Goal: Information Seeking & Learning: Learn about a topic

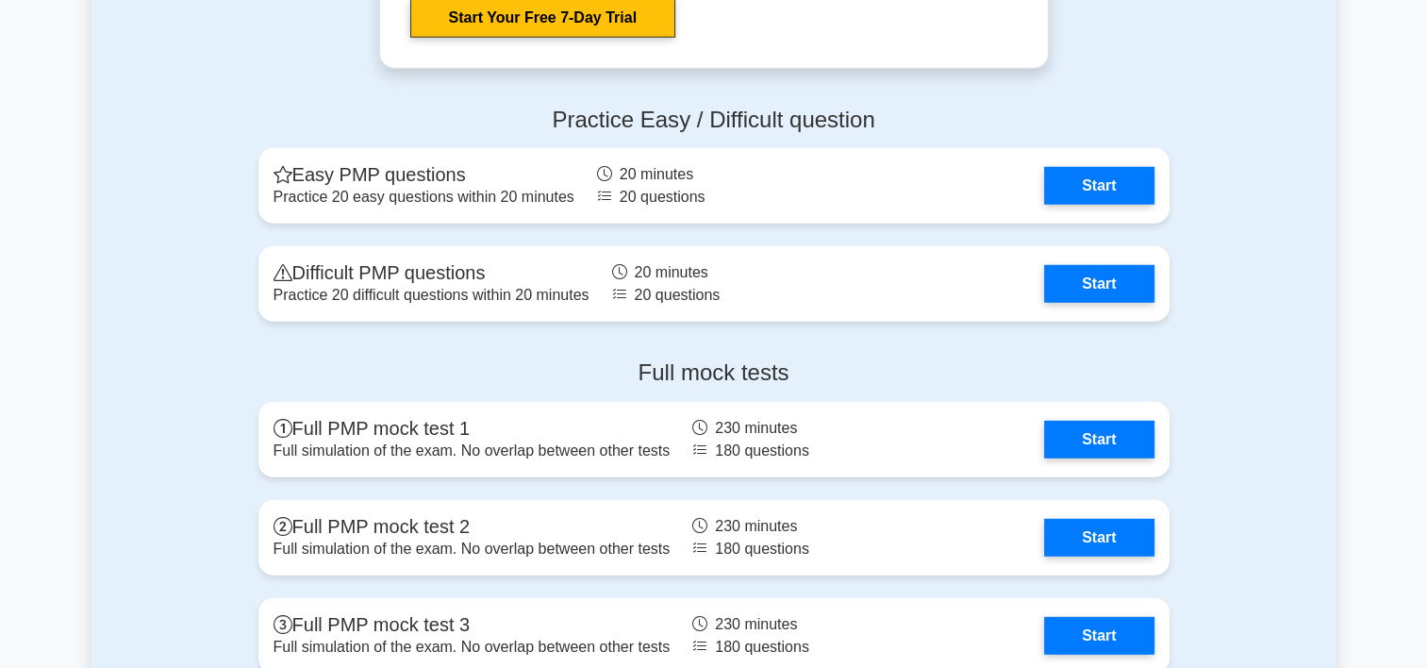
scroll to position [5187, 0]
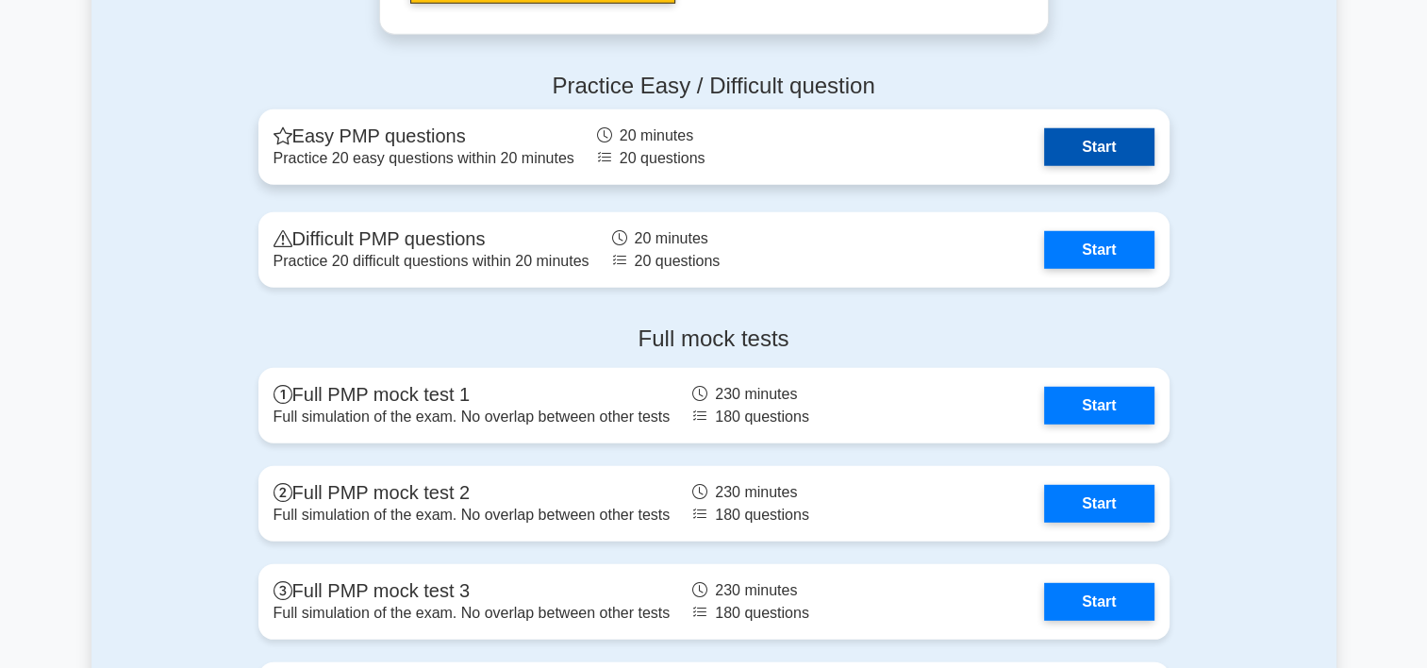
click at [1109, 153] on link "Start" at bounding box center [1098, 147] width 109 height 38
click at [1080, 152] on link "Start" at bounding box center [1098, 147] width 109 height 38
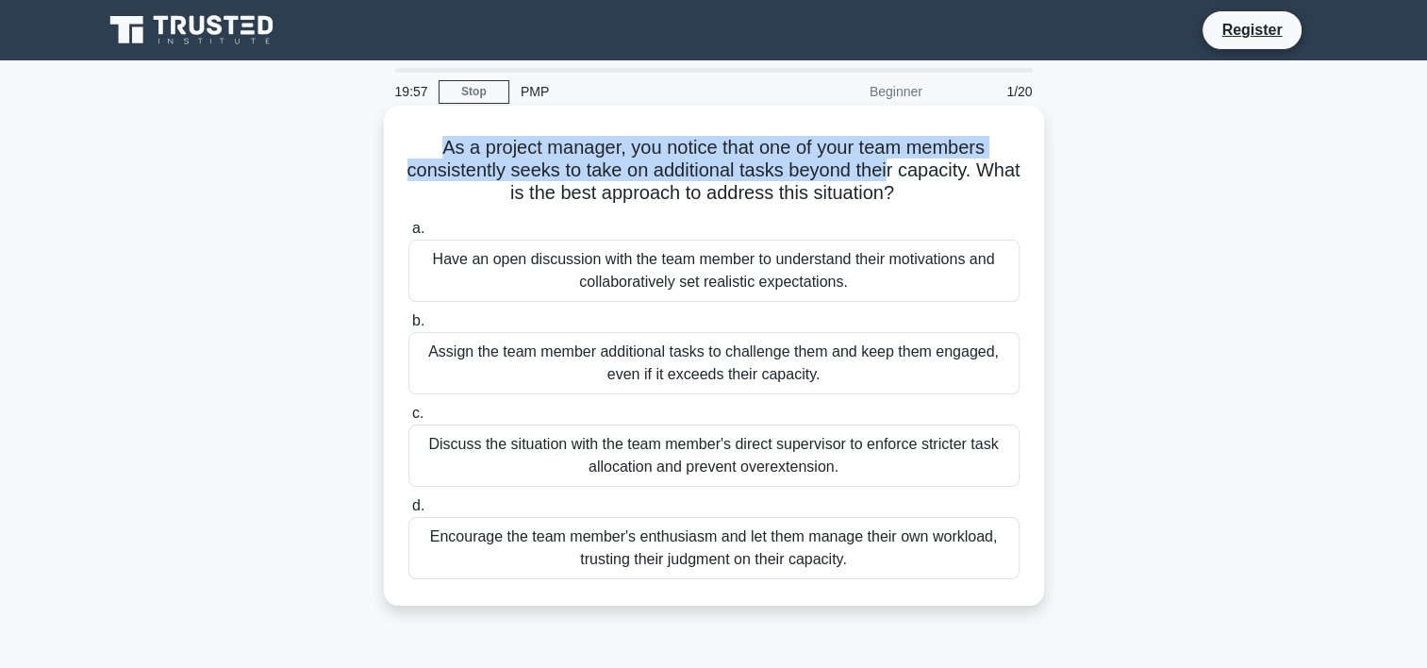
drag, startPoint x: 438, startPoint y: 143, endPoint x: 913, endPoint y: 170, distance: 476.1
click at [913, 170] on h5 "As a project manager, you notice that one of your team members consistently see…" at bounding box center [713, 171] width 615 height 70
click at [616, 181] on h5 "As a project manager, you notice that one of your team members consistently see…" at bounding box center [713, 171] width 615 height 70
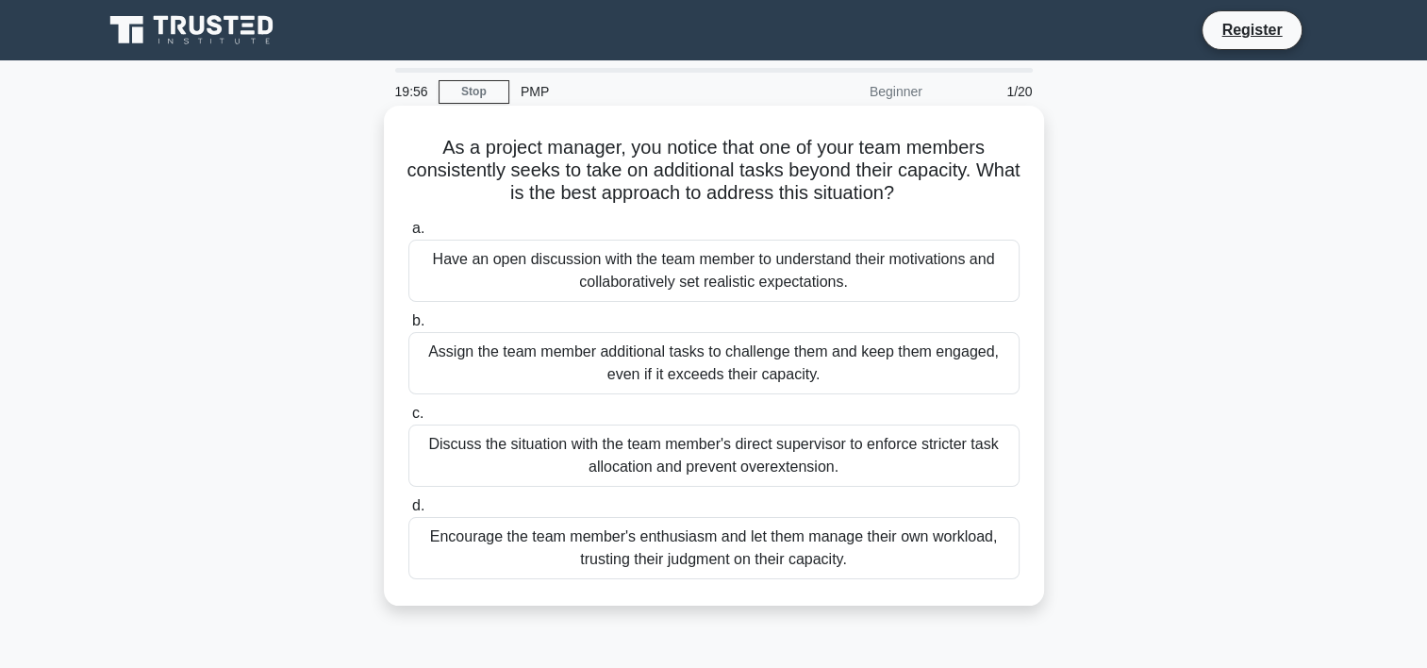
click at [549, 175] on h5 "As a project manager, you notice that one of your team members consistently see…" at bounding box center [713, 171] width 615 height 70
drag, startPoint x: 536, startPoint y: 173, endPoint x: 638, endPoint y: 172, distance: 101.9
click at [638, 172] on h5 "As a project manager, you notice that one of your team members consistently see…" at bounding box center [713, 171] width 615 height 70
drag, startPoint x: 638, startPoint y: 172, endPoint x: 582, endPoint y: 174, distance: 55.7
click at [586, 174] on h5 "As a project manager, you notice that one of your team members consistently see…" at bounding box center [713, 171] width 615 height 70
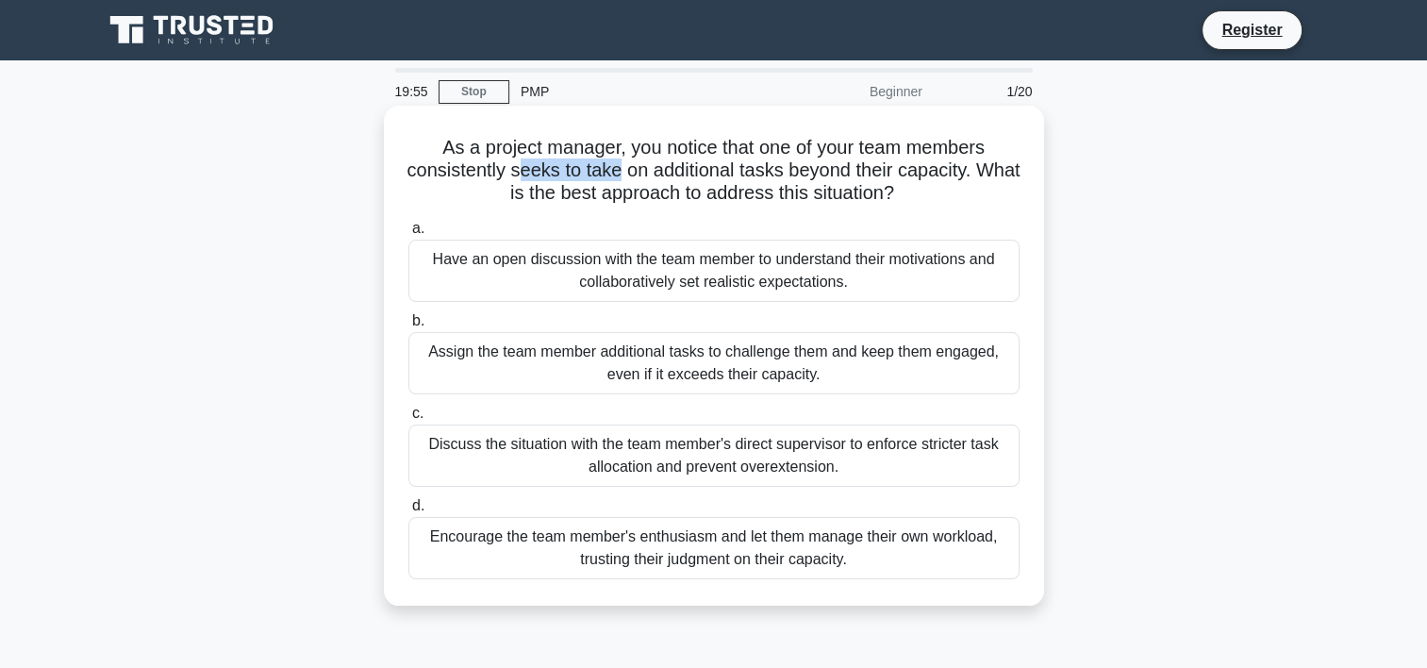
click at [573, 171] on h5 "As a project manager, you notice that one of your team members consistently see…" at bounding box center [713, 171] width 615 height 70
drag, startPoint x: 645, startPoint y: 173, endPoint x: 776, endPoint y: 174, distance: 131.1
click at [776, 174] on h5 "As a project manager, you notice that one of your team members consistently see…" at bounding box center [713, 171] width 615 height 70
drag, startPoint x: 776, startPoint y: 174, endPoint x: 790, endPoint y: 200, distance: 30.0
click at [790, 200] on h5 "As a project manager, you notice that one of your team members consistently see…" at bounding box center [713, 171] width 615 height 70
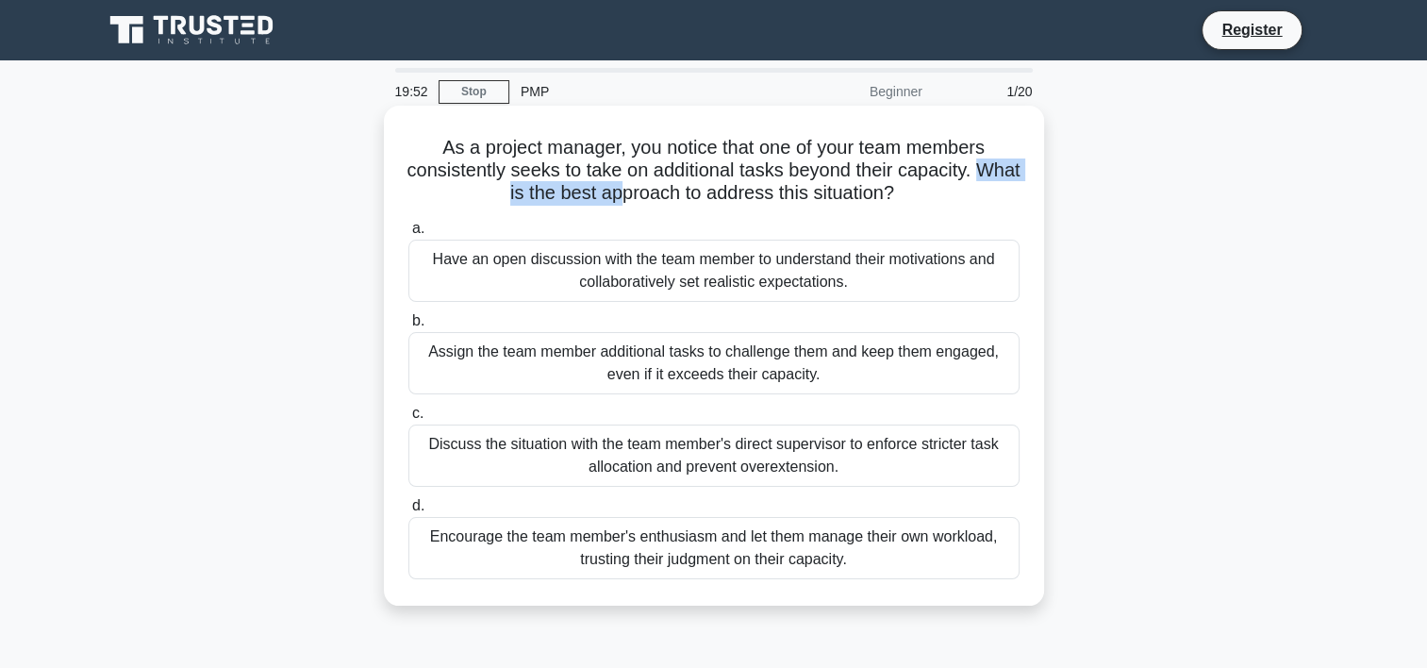
drag, startPoint x: 486, startPoint y: 191, endPoint x: 649, endPoint y: 193, distance: 163.2
click at [649, 193] on h5 "As a project manager, you notice that one of your team members consistently see…" at bounding box center [713, 171] width 615 height 70
drag, startPoint x: 649, startPoint y: 193, endPoint x: 675, endPoint y: 224, distance: 40.1
click at [675, 224] on label "a. Have an open discussion with the team member to understand their motivations…" at bounding box center [713, 259] width 611 height 85
click at [408, 224] on input "a. Have an open discussion with the team member to understand their motivations…" at bounding box center [408, 229] width 0 height 12
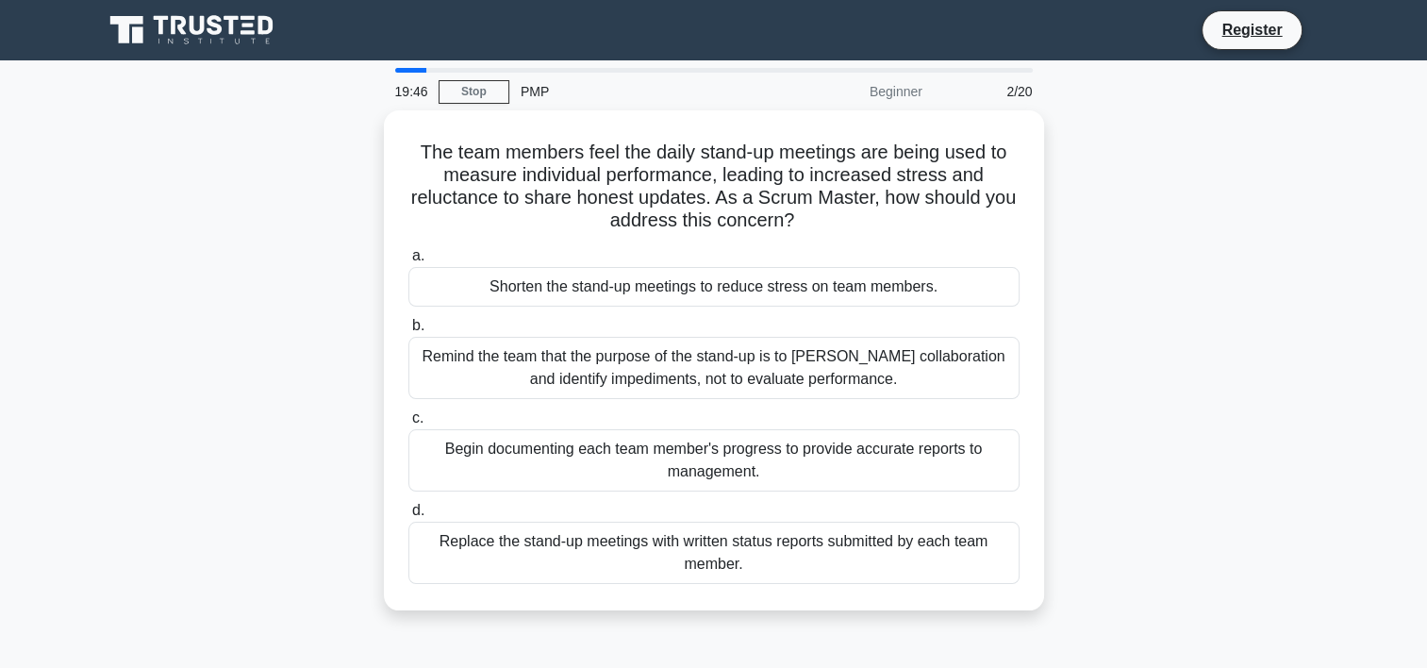
drag, startPoint x: 496, startPoint y: 291, endPoint x: 1134, endPoint y: 330, distance: 638.7
click at [1134, 330] on div "The team members feel the daily stand-up meetings are being used to measure ind…" at bounding box center [713, 371] width 1245 height 522
drag, startPoint x: 1134, startPoint y: 330, endPoint x: 1079, endPoint y: 229, distance: 114.8
click at [1079, 229] on div "The team members feel the daily stand-up meetings are being used to measure ind…" at bounding box center [713, 371] width 1245 height 522
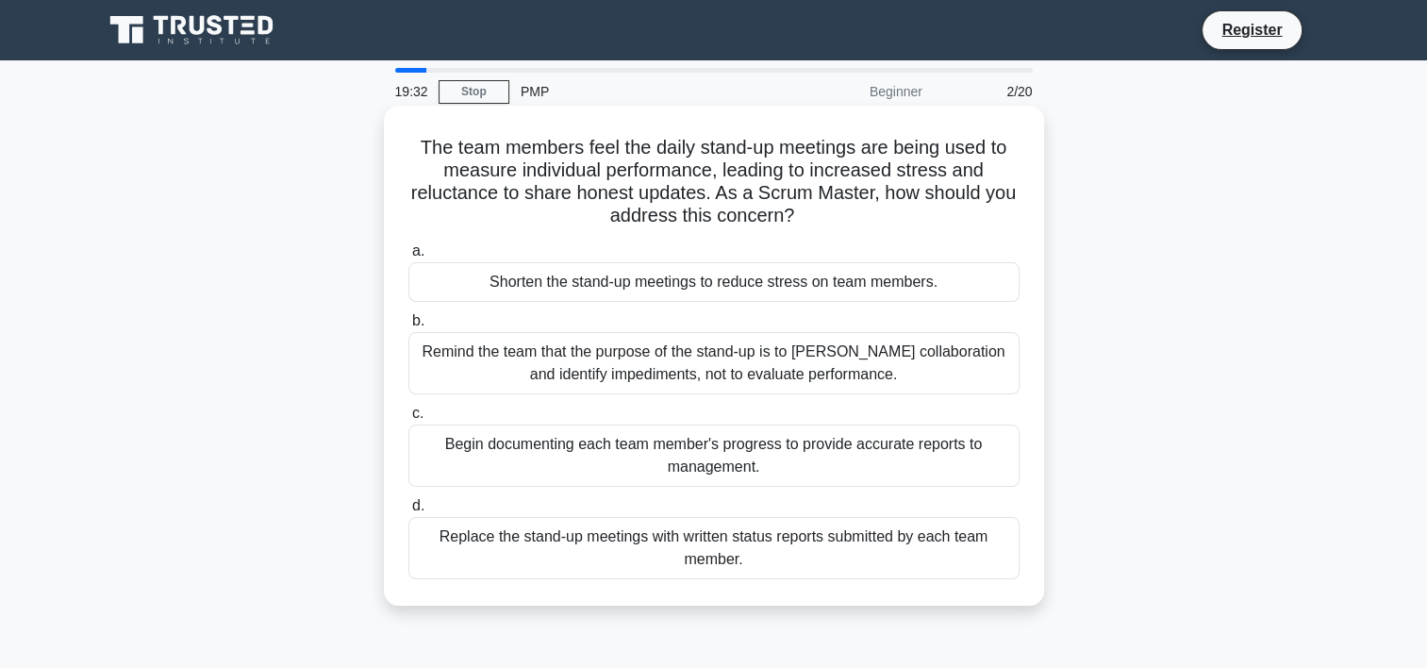
click at [509, 200] on h5 "The team members feel the daily stand-up meetings are being used to measure ind…" at bounding box center [713, 182] width 615 height 92
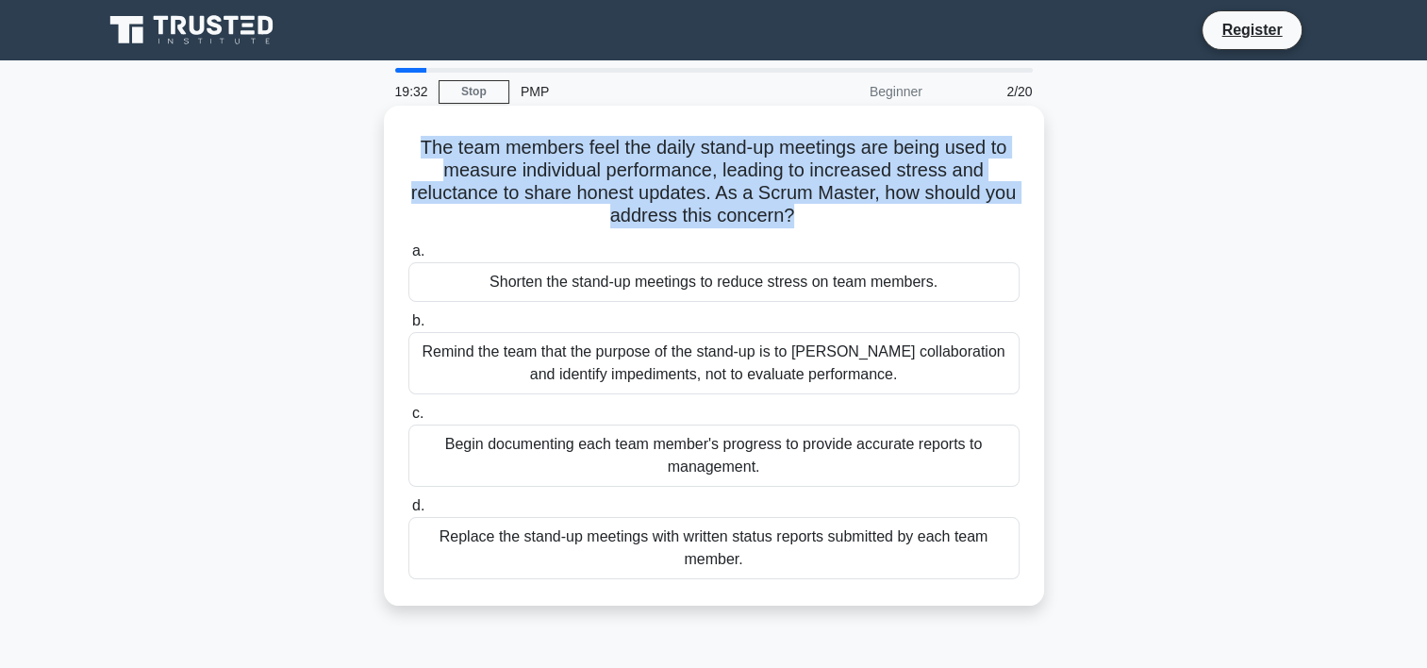
click at [509, 200] on h5 "The team members feel the daily stand-up meetings are being used to measure ind…" at bounding box center [713, 182] width 615 height 92
click at [953, 158] on h5 "The team members feel the daily stand-up meetings are being used to measure ind…" at bounding box center [713, 182] width 615 height 92
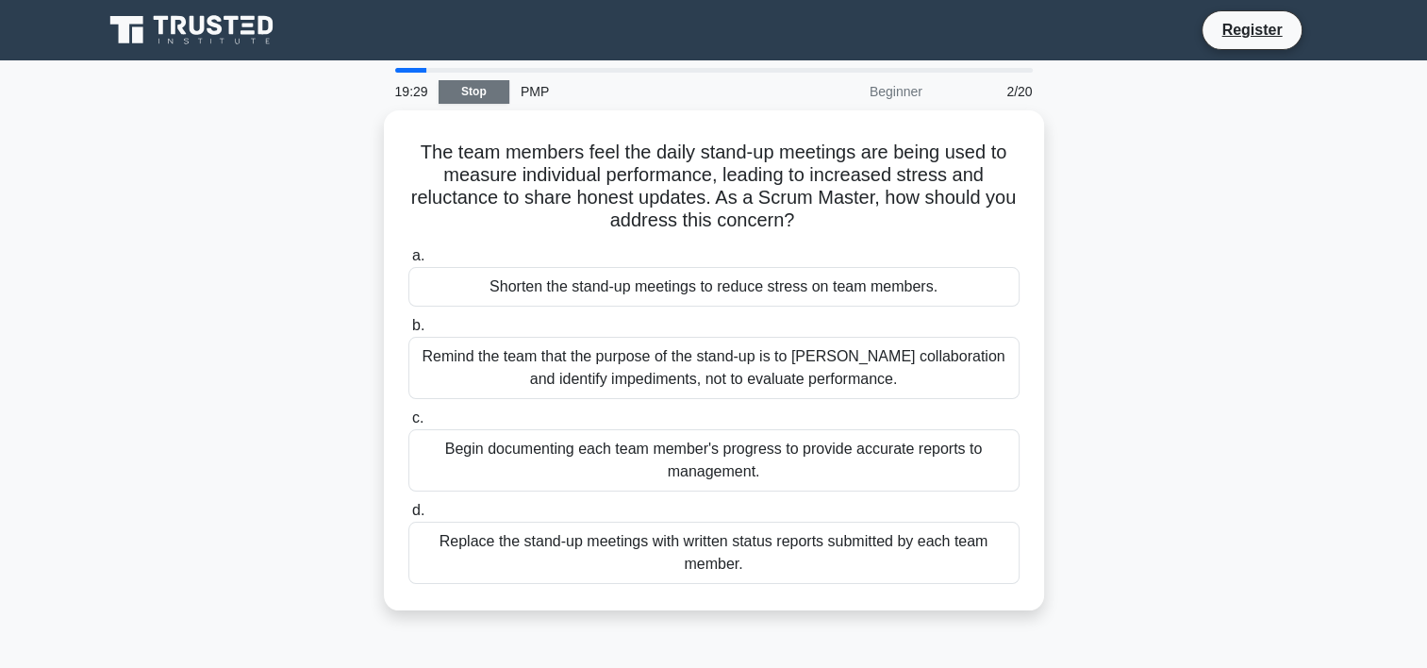
click at [500, 91] on link "Stop" at bounding box center [474, 92] width 71 height 24
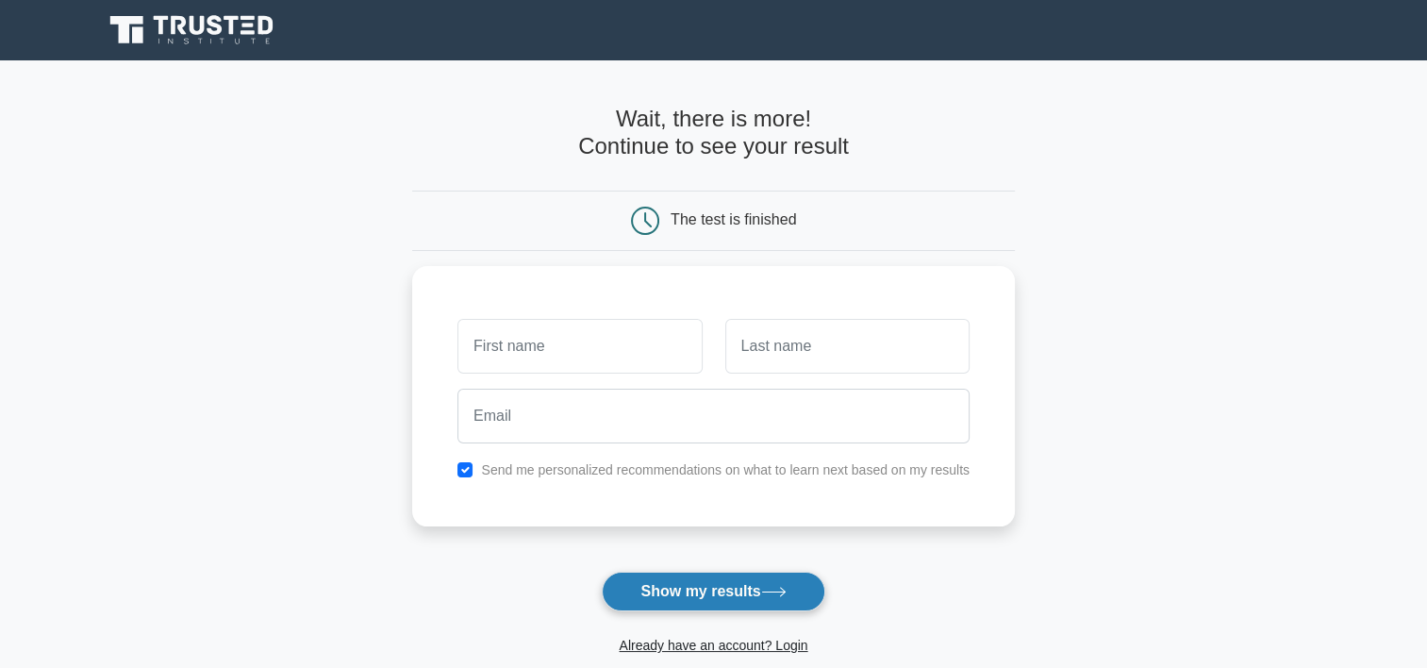
click at [752, 607] on button "Show my results" at bounding box center [713, 592] width 223 height 40
